Goal: Task Accomplishment & Management: Use online tool/utility

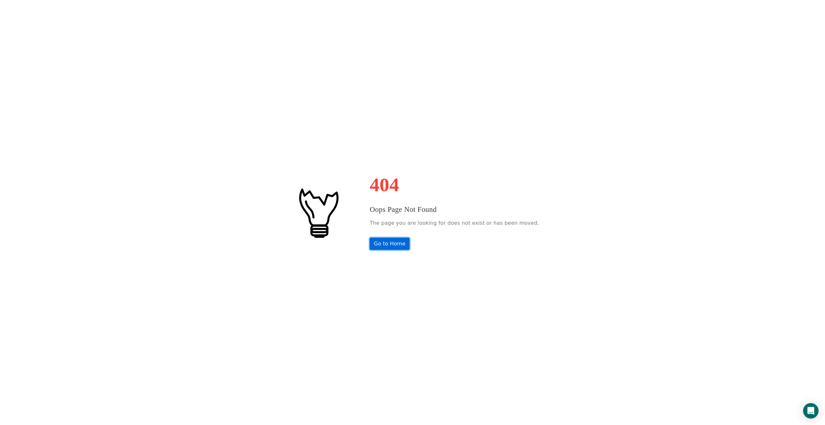
click at [399, 246] on link "Go to Home" at bounding box center [390, 243] width 40 height 12
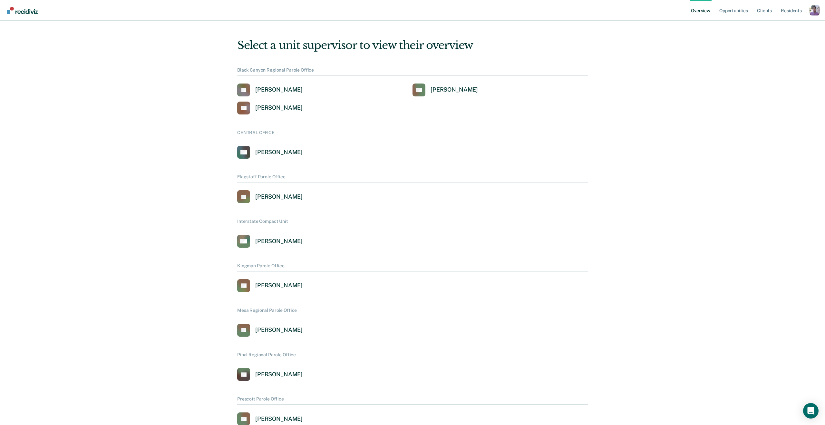
click at [812, 15] on div "Profile dropdown button" at bounding box center [814, 10] width 10 height 10
click at [766, 25] on link "Profile" at bounding box center [789, 25] width 52 height 5
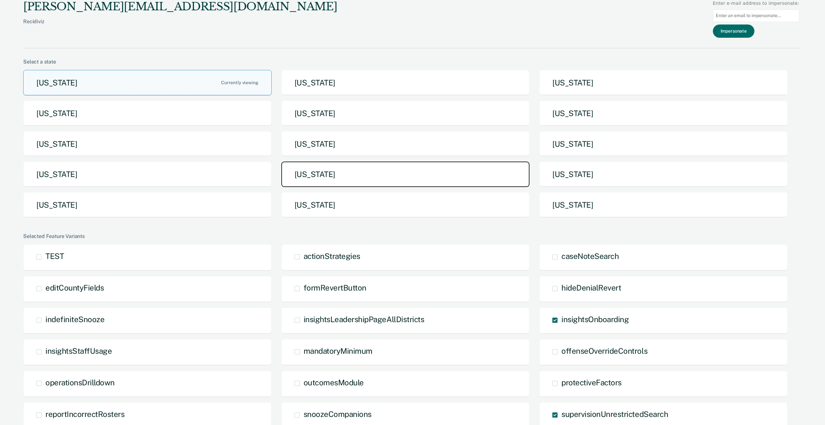
click at [401, 171] on button "[US_STATE]" at bounding box center [405, 173] width 248 height 25
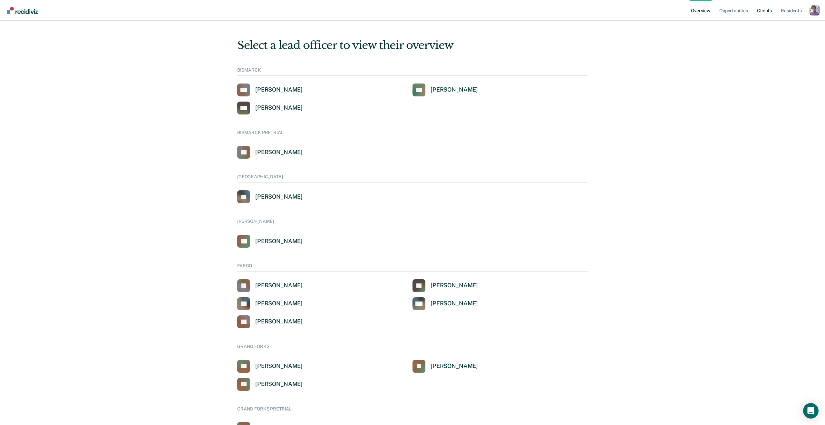
click at [763, 7] on link "Client s" at bounding box center [763, 10] width 17 height 21
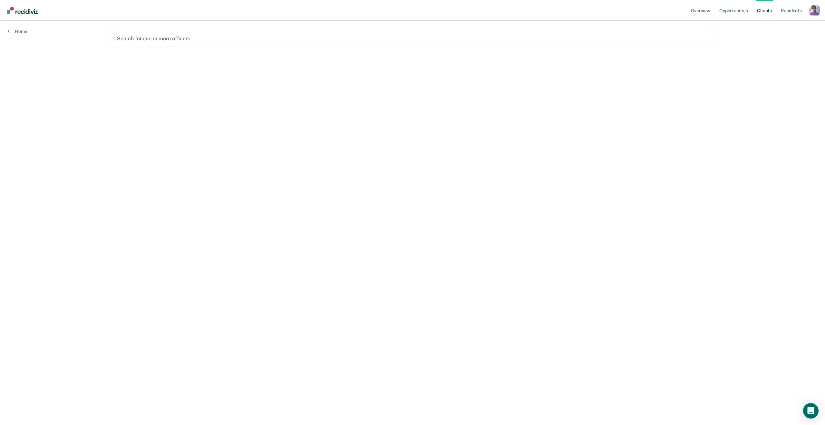
click at [588, 26] on main "Search for one or more officers …" at bounding box center [412, 215] width 619 height 389
click at [479, 30] on main "Search for one or more officers …" at bounding box center [412, 215] width 619 height 389
click at [463, 37] on div at bounding box center [412, 38] width 591 height 7
click at [659, 202] on main "Search for one or more officers …" at bounding box center [412, 215] width 619 height 389
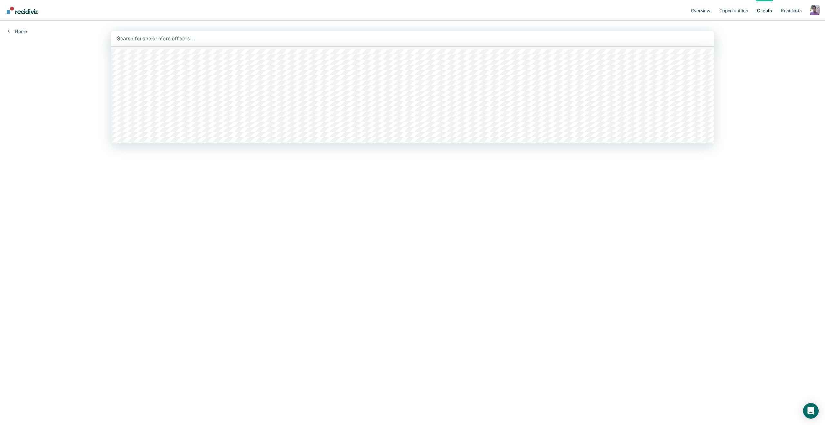
click at [319, 38] on div at bounding box center [412, 38] width 591 height 7
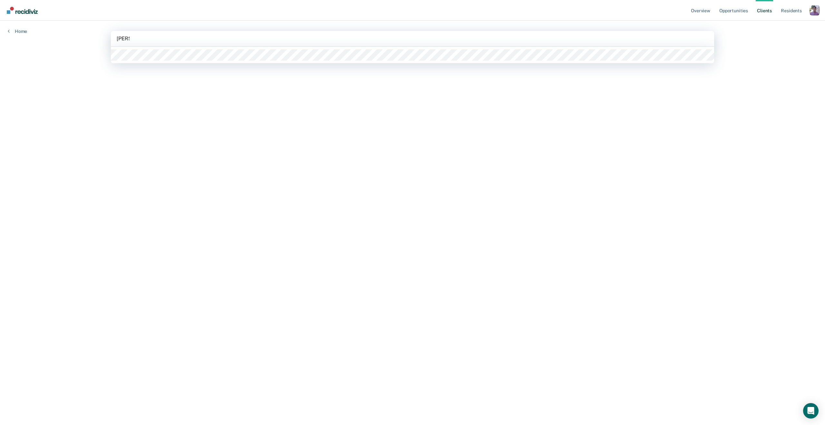
type input "[PERSON_NAME]"
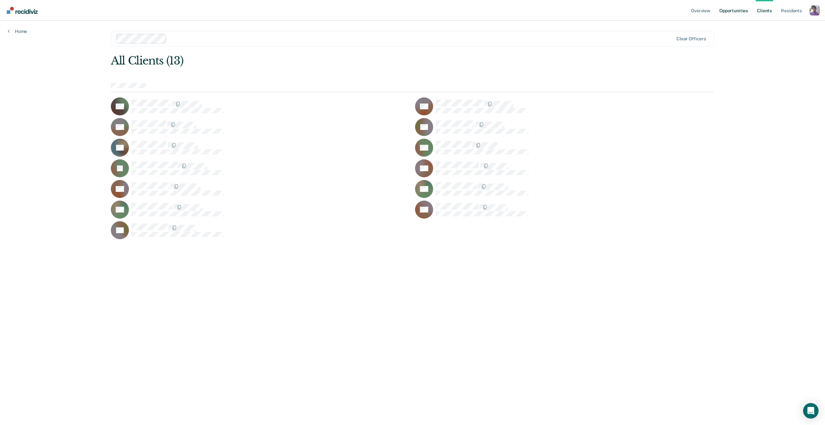
click at [735, 11] on link "Opportunities" at bounding box center [733, 10] width 31 height 21
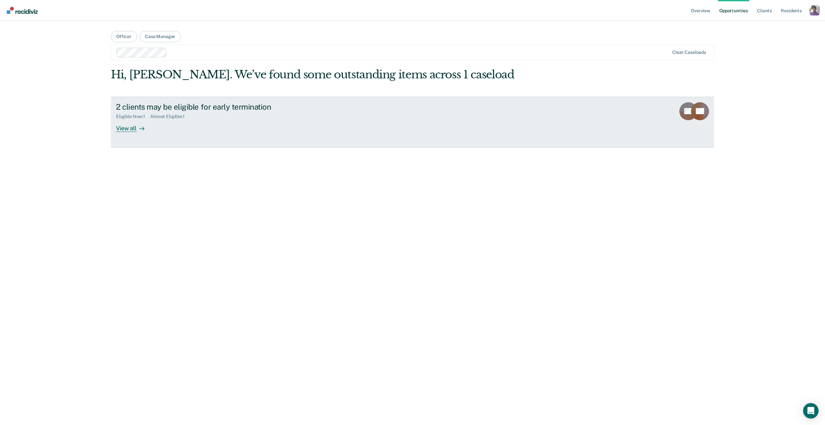
click at [190, 129] on div "2 clients may be eligible for early termination Eligible Now : 1 Almost Eligibl…" at bounding box center [237, 117] width 242 height 30
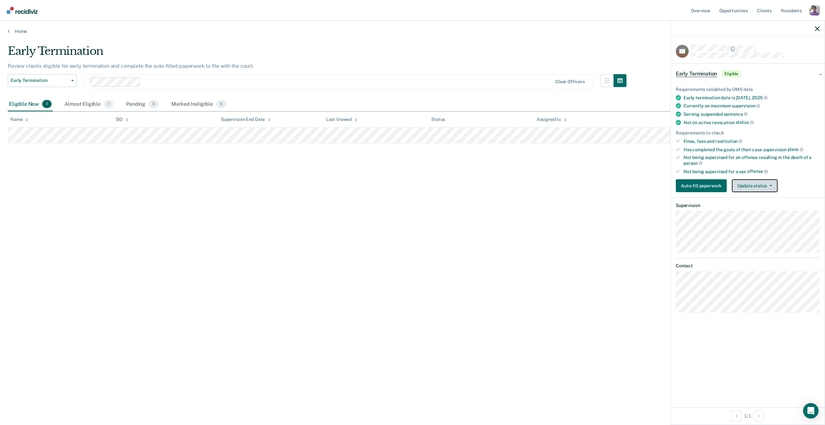
click at [748, 186] on button "Update status" at bounding box center [754, 185] width 45 height 13
click at [753, 213] on button "Mark Ineligible" at bounding box center [763, 211] width 62 height 10
